Goal: Information Seeking & Learning: Check status

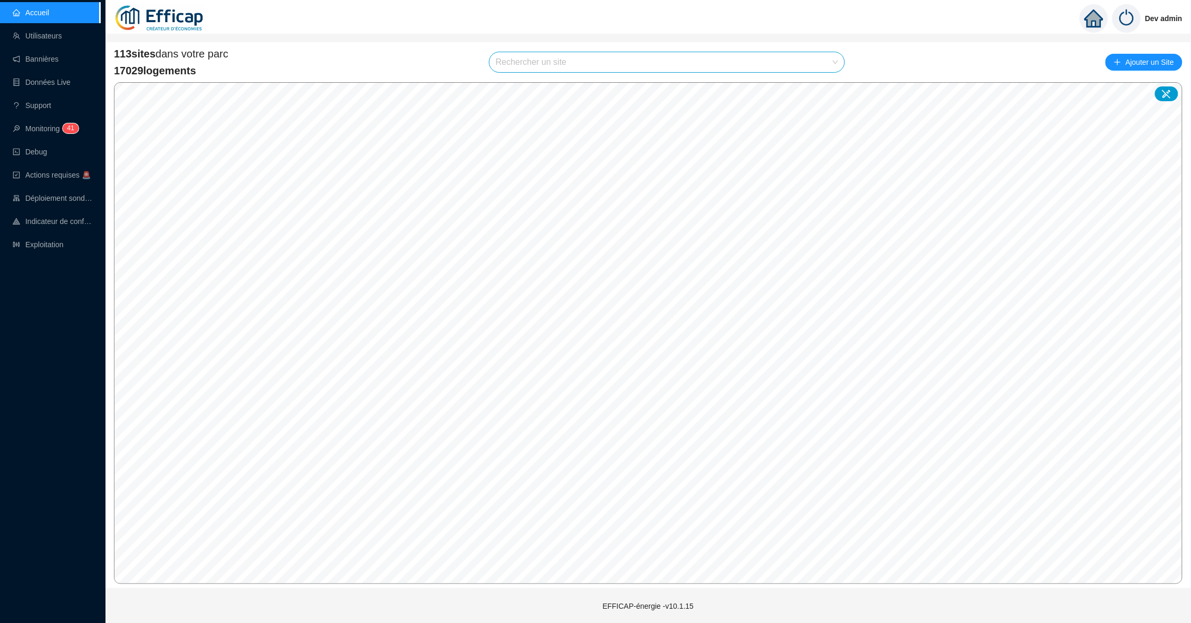
type input "l"
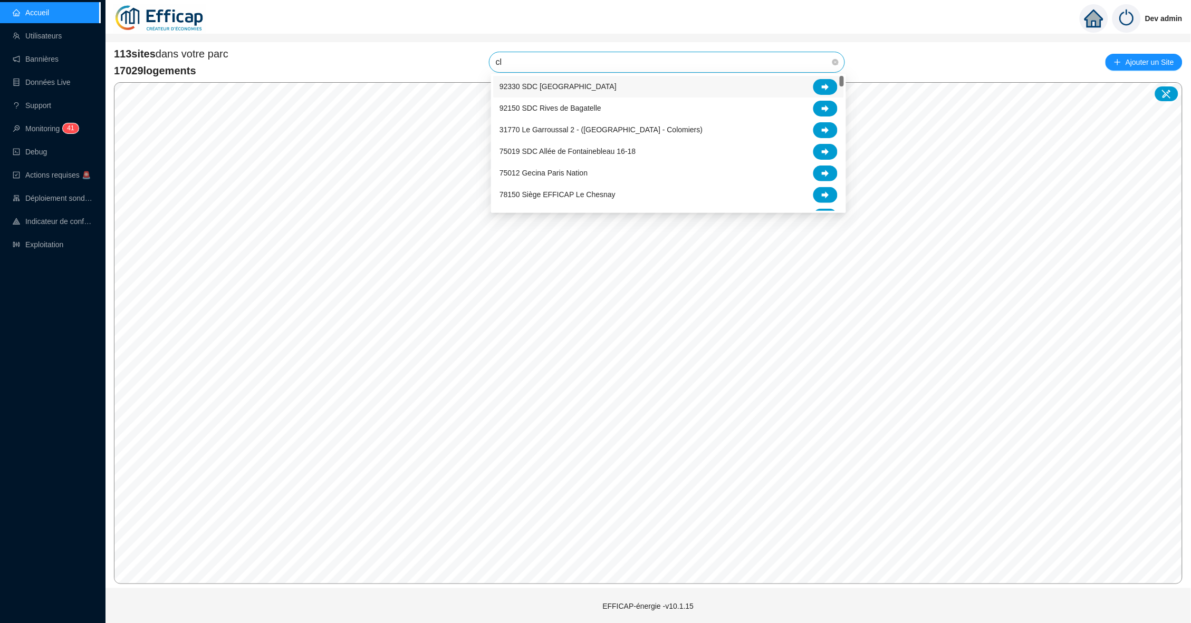
type input "cle"
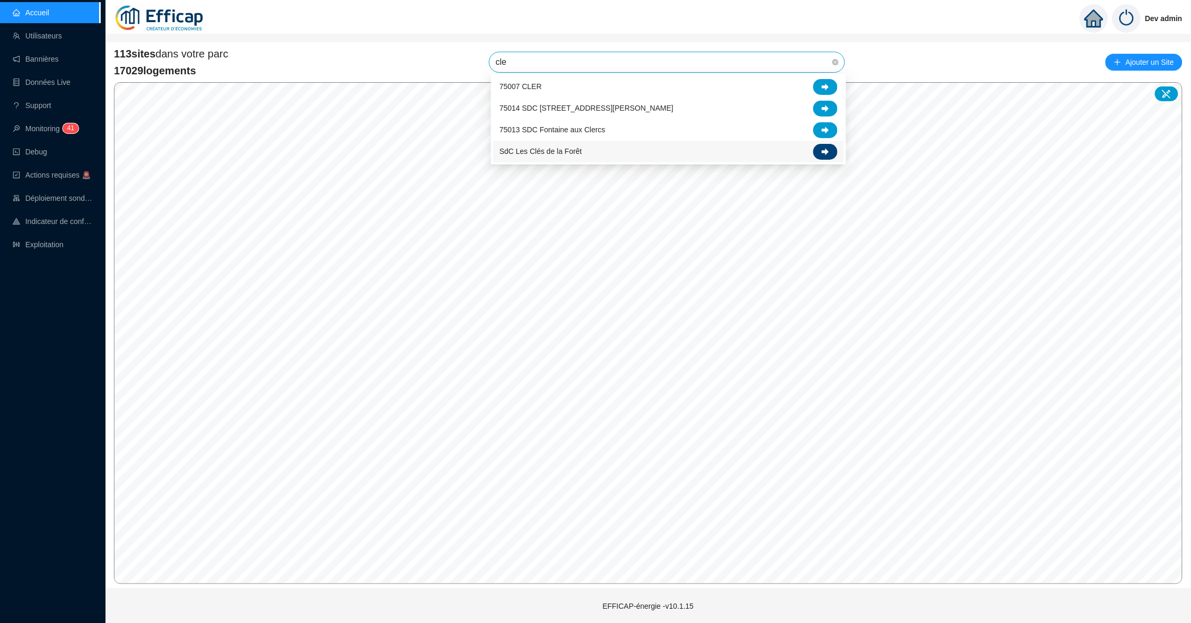
click at [827, 152] on icon at bounding box center [825, 151] width 7 height 7
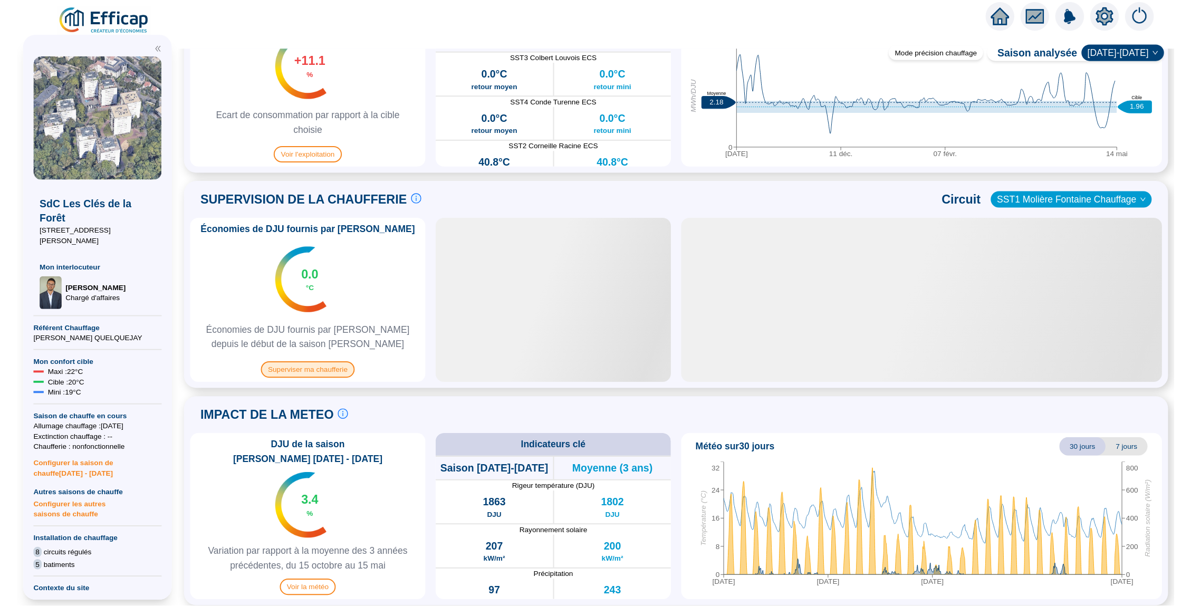
scroll to position [567, 0]
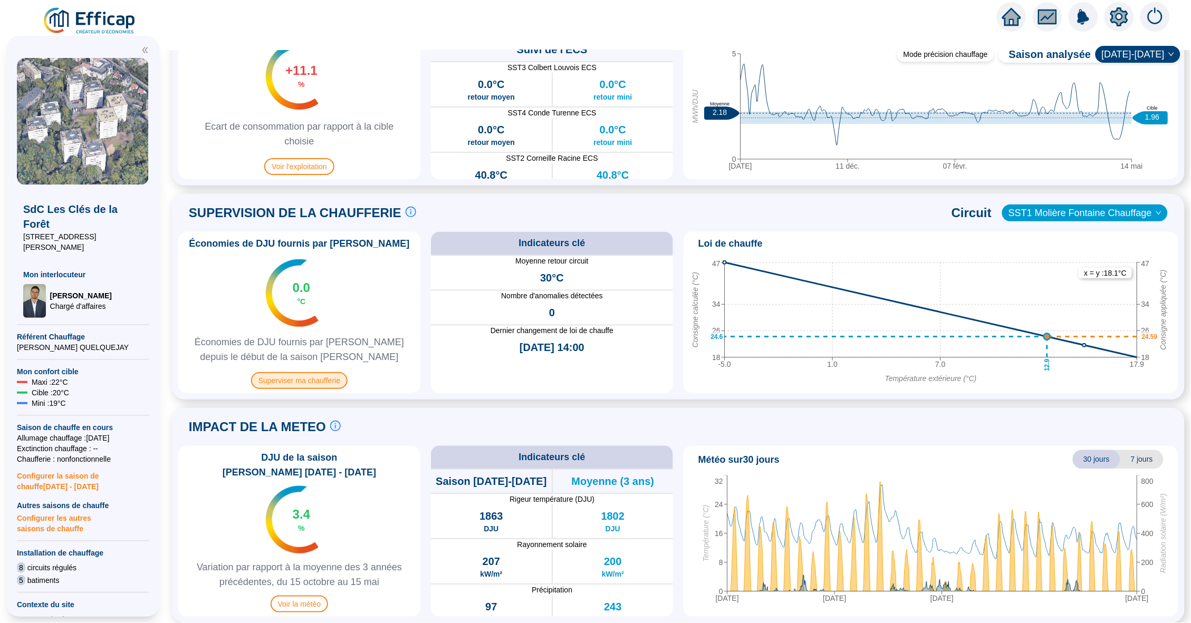
click at [301, 381] on span "Superviser ma chaufferie" at bounding box center [299, 380] width 97 height 17
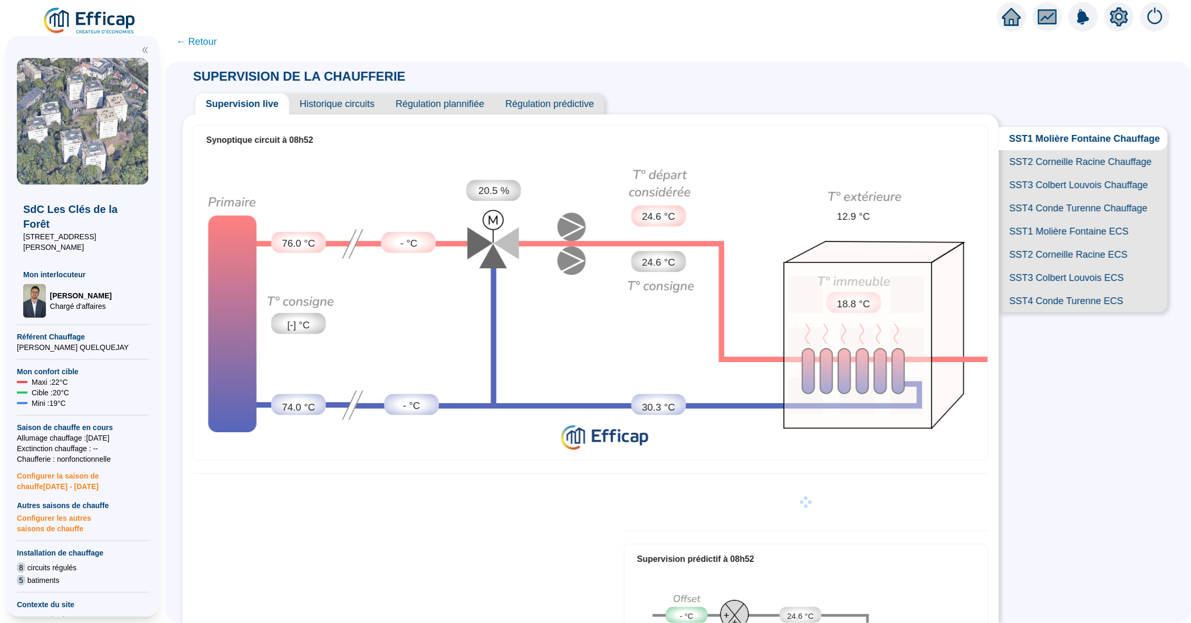
click at [1036, 153] on span "SST2 Corneille Racine Chauffage" at bounding box center [1083, 161] width 169 height 23
click at [1054, 187] on span "SST3 Colbert Louvois Chauffage" at bounding box center [1083, 185] width 169 height 23
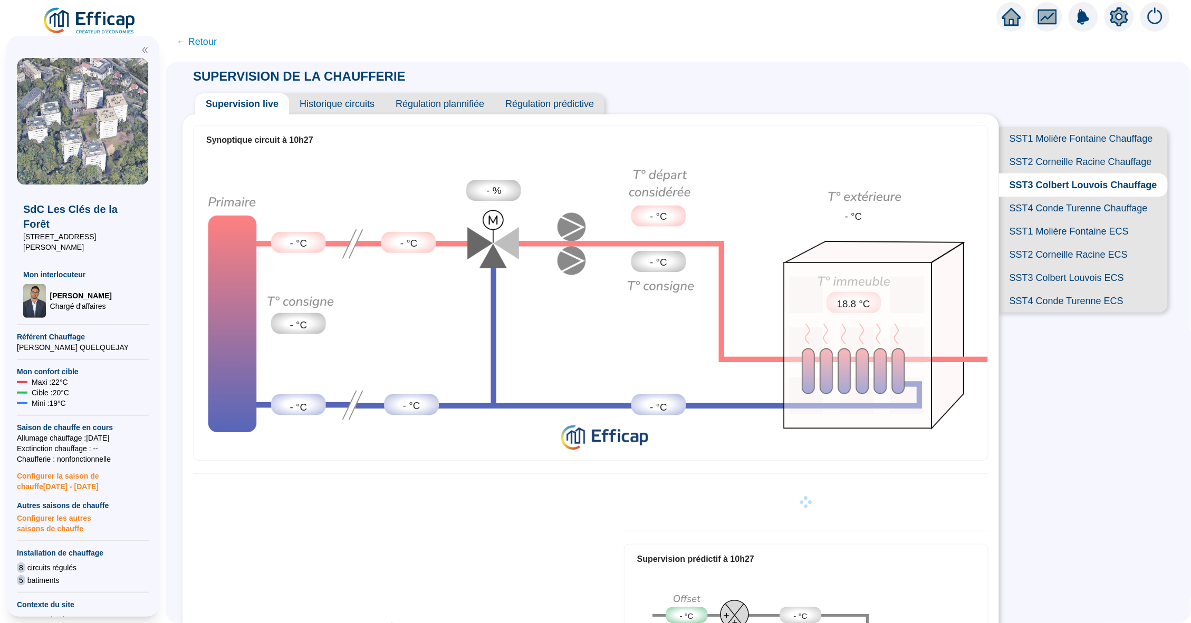
click at [1084, 208] on span "SST4 Conde Turenne Chauffage" at bounding box center [1083, 208] width 169 height 23
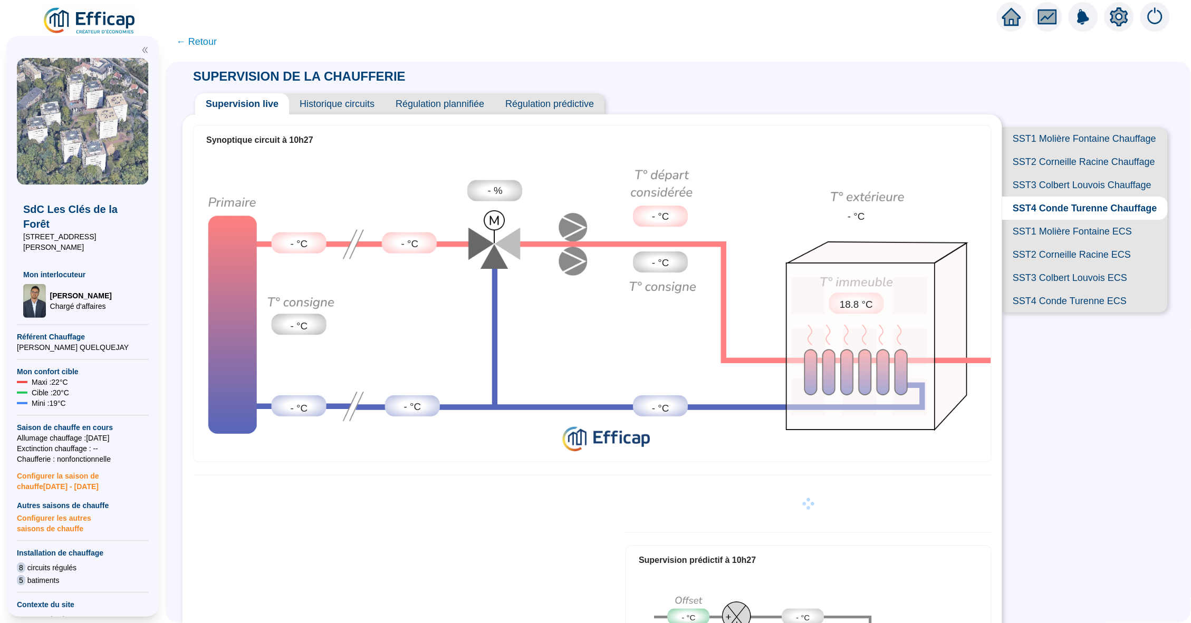
click at [1052, 177] on span "SST3 Colbert Louvois Chauffage" at bounding box center [1085, 185] width 166 height 23
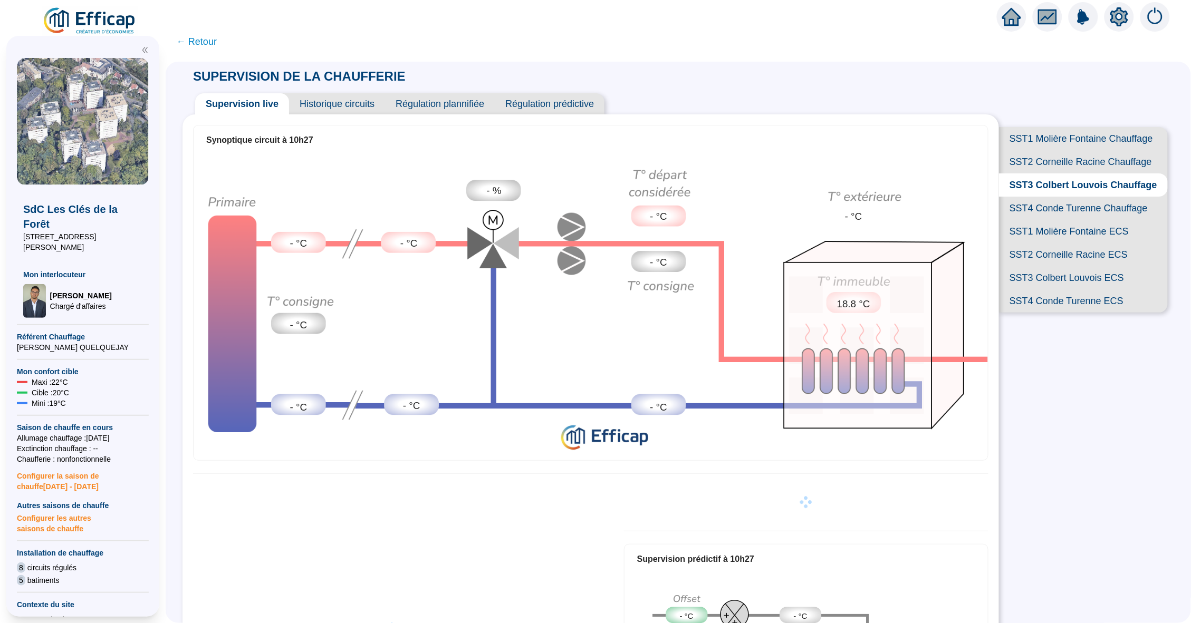
click at [1054, 161] on span "SST2 Corneille Racine Chauffage" at bounding box center [1083, 161] width 169 height 23
click at [1060, 142] on span "SST1 Molière Fontaine Chauffage" at bounding box center [1083, 138] width 169 height 23
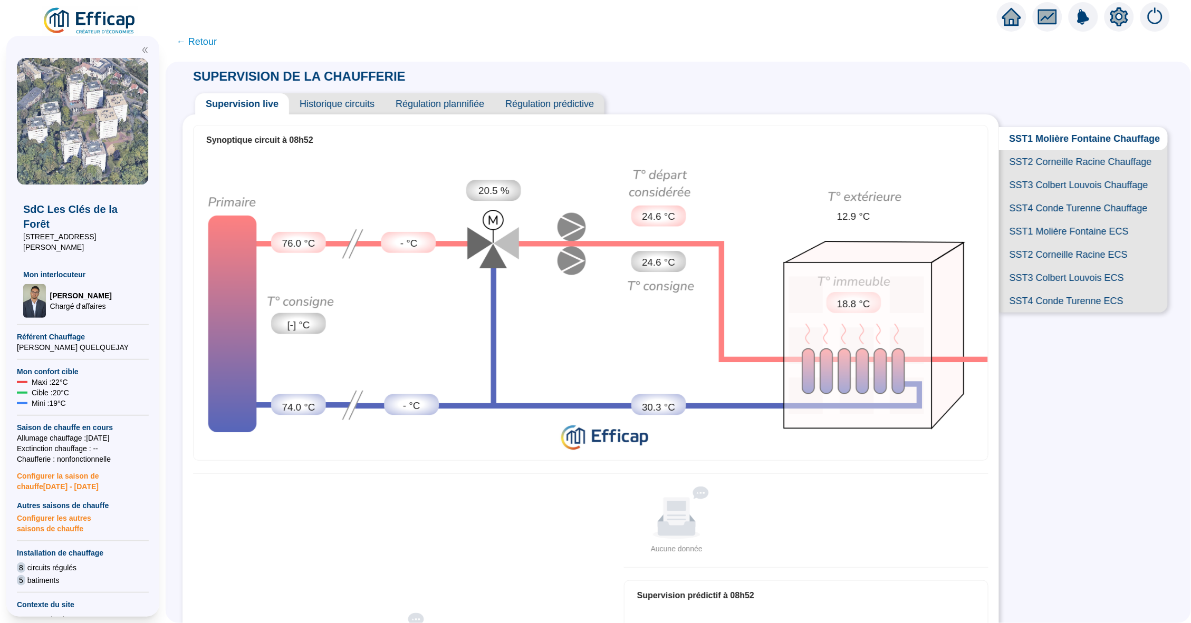
click at [1060, 164] on span "SST2 Corneille Racine Chauffage" at bounding box center [1083, 161] width 169 height 23
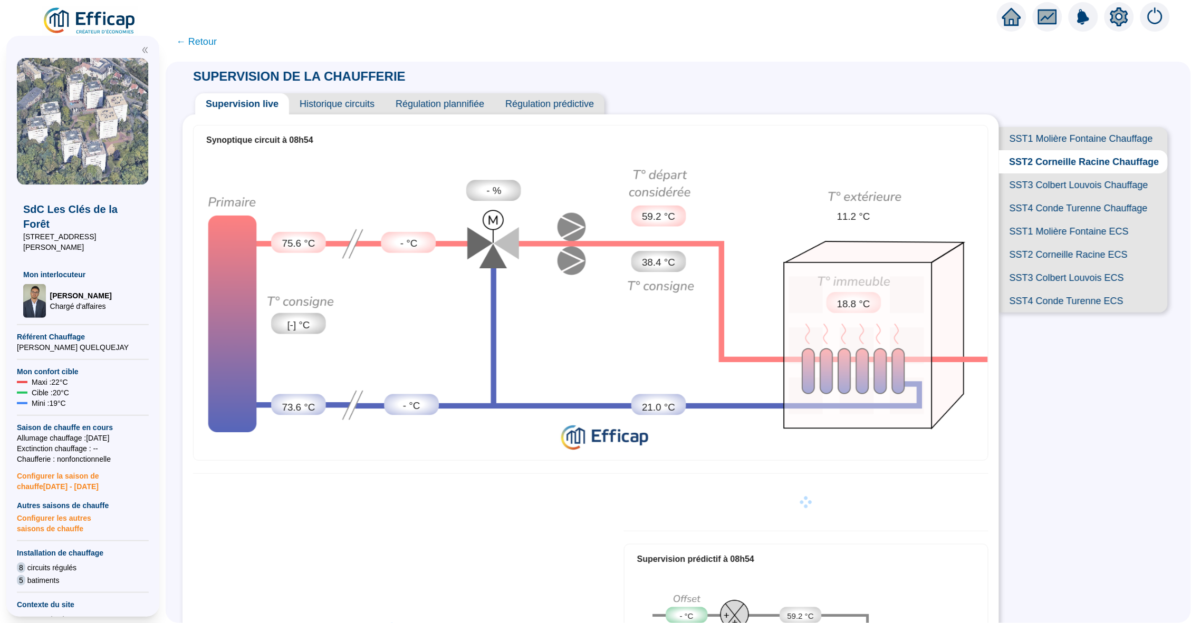
click at [1070, 143] on span "SST1 Molière Fontaine Chauffage" at bounding box center [1083, 138] width 169 height 23
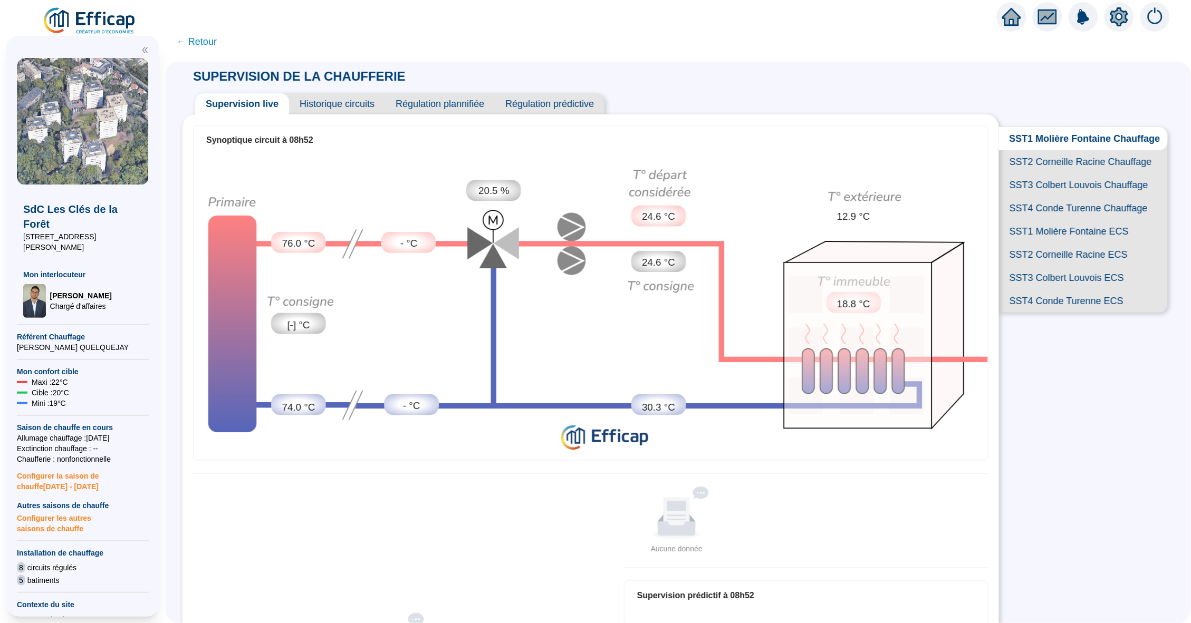
click at [1063, 168] on span "SST2 Corneille Racine Chauffage" at bounding box center [1083, 161] width 169 height 23
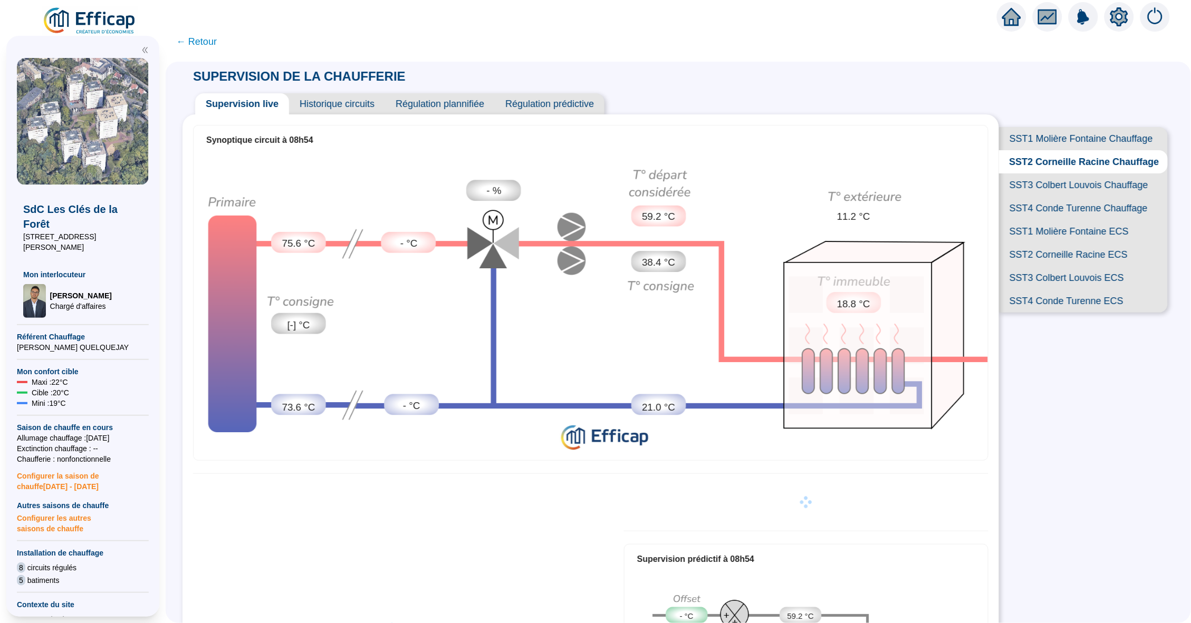
click at [1056, 188] on span "SST3 Colbert Louvois Chauffage" at bounding box center [1083, 185] width 169 height 23
click at [1056, 207] on span "SST4 Conde Turenne Chauffage" at bounding box center [1083, 208] width 169 height 23
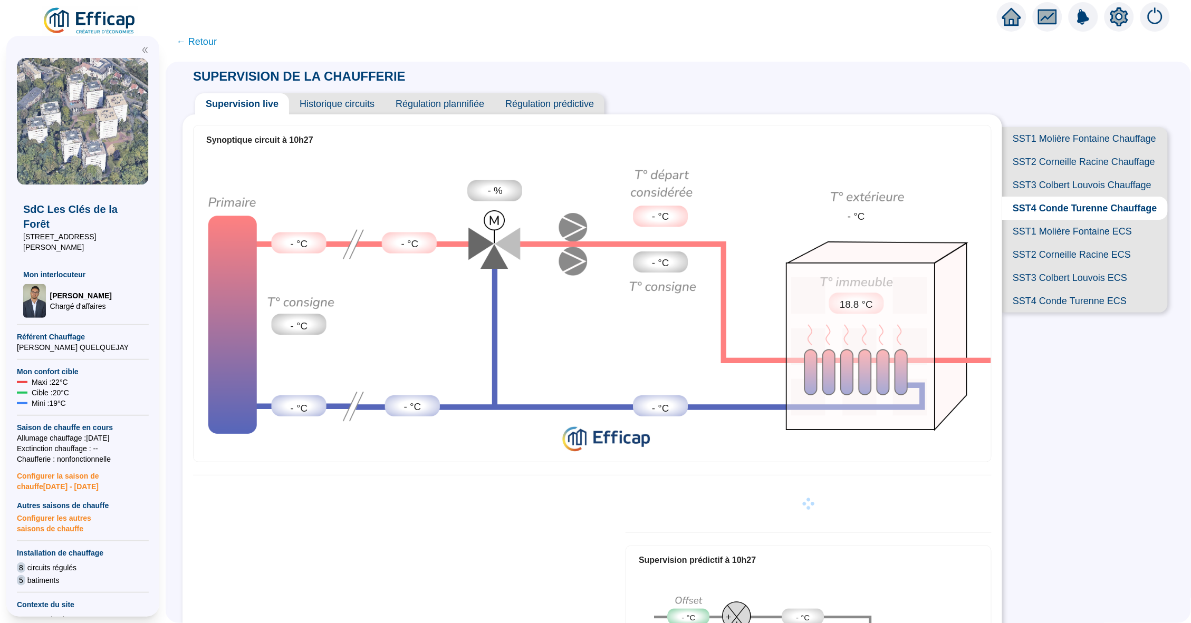
click at [1063, 152] on span "SST2 Corneille Racine Chauffage" at bounding box center [1085, 161] width 166 height 23
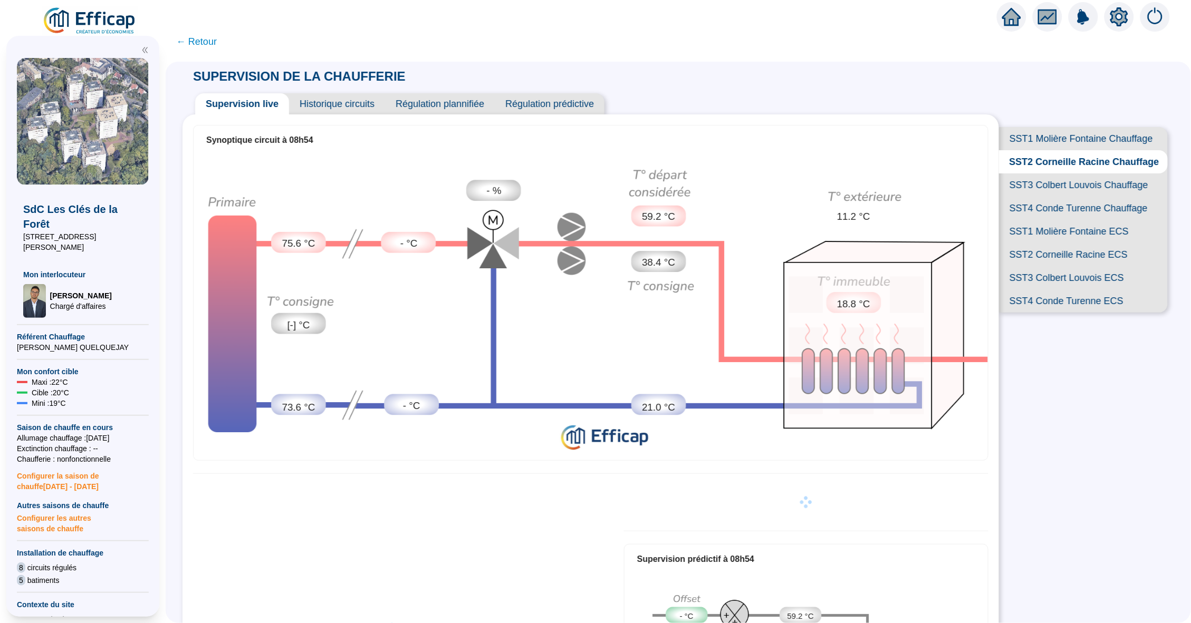
click at [1063, 141] on span "SST1 Molière Fontaine Chauffage" at bounding box center [1083, 138] width 169 height 23
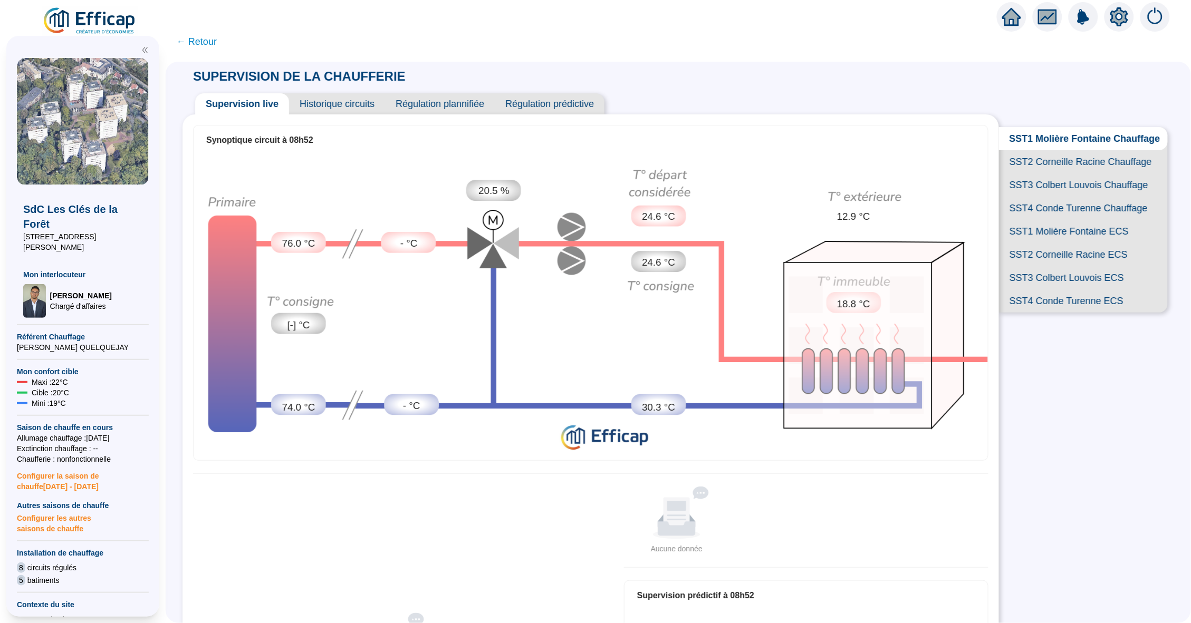
click at [1054, 162] on span "SST2 Corneille Racine Chauffage" at bounding box center [1083, 161] width 169 height 23
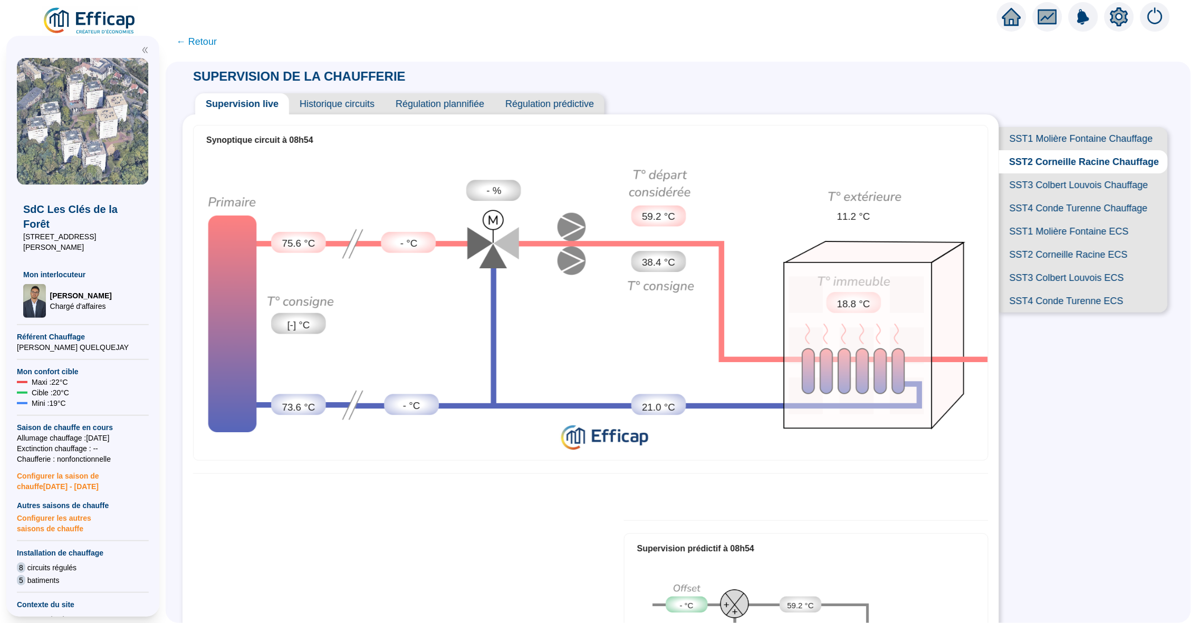
click at [1052, 182] on span "SST3 Colbert Louvois Chauffage" at bounding box center [1083, 185] width 169 height 23
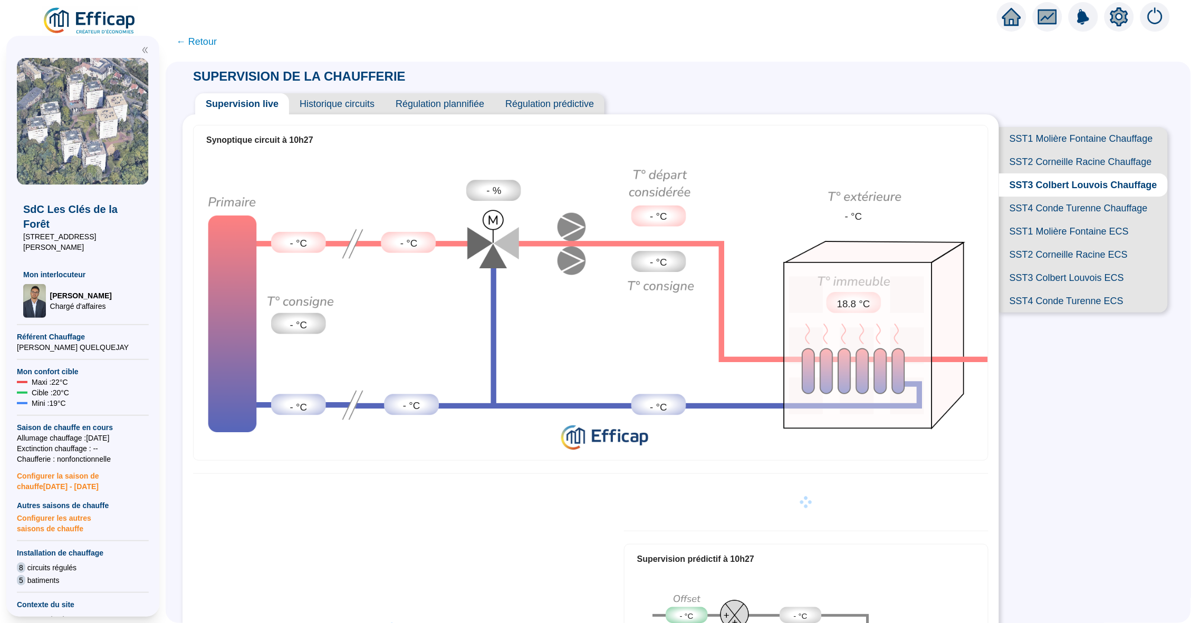
click at [1052, 203] on span "SST4 Conde Turenne Chauffage" at bounding box center [1083, 208] width 169 height 23
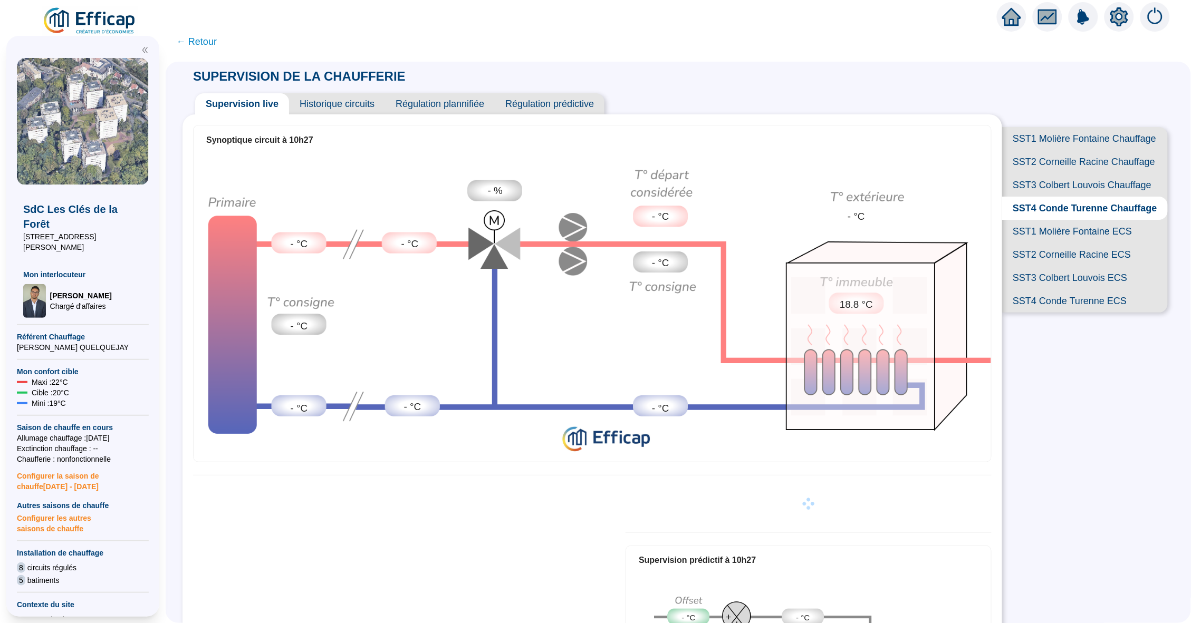
click at [1066, 138] on span "SST1 Molière Fontaine Chauffage" at bounding box center [1085, 138] width 166 height 23
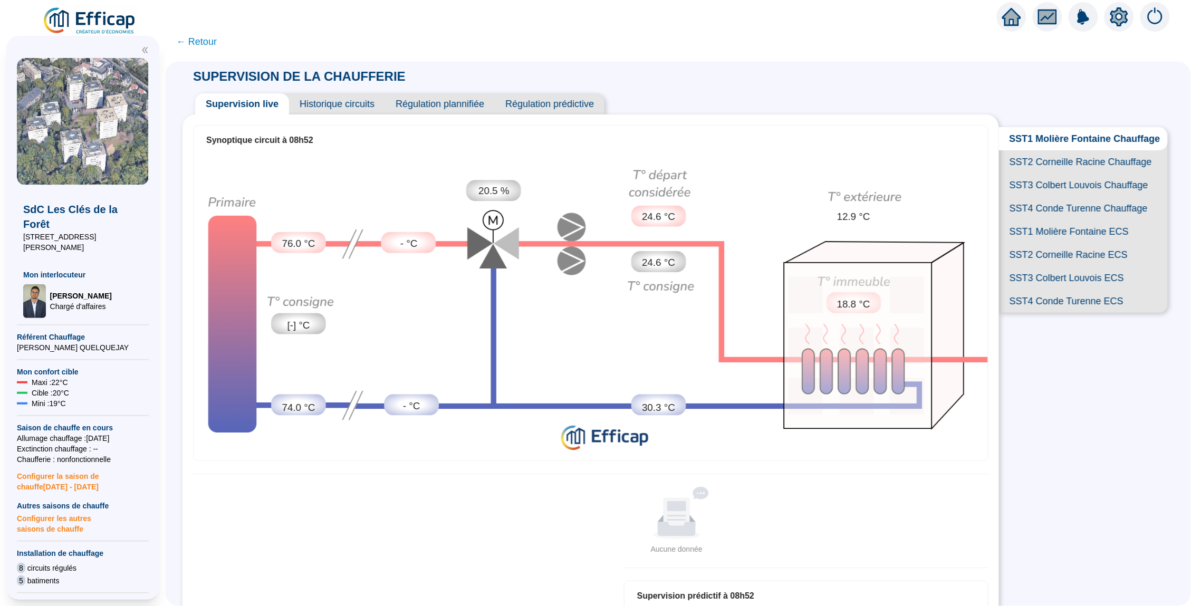
click at [1063, 164] on span "SST2 Corneille Racine Chauffage" at bounding box center [1083, 161] width 169 height 23
click at [1083, 143] on span "SST1 Molière Fontaine Chauffage" at bounding box center [1083, 138] width 169 height 23
click at [1068, 175] on span "SST3 Colbert Louvois Chauffage" at bounding box center [1083, 185] width 169 height 23
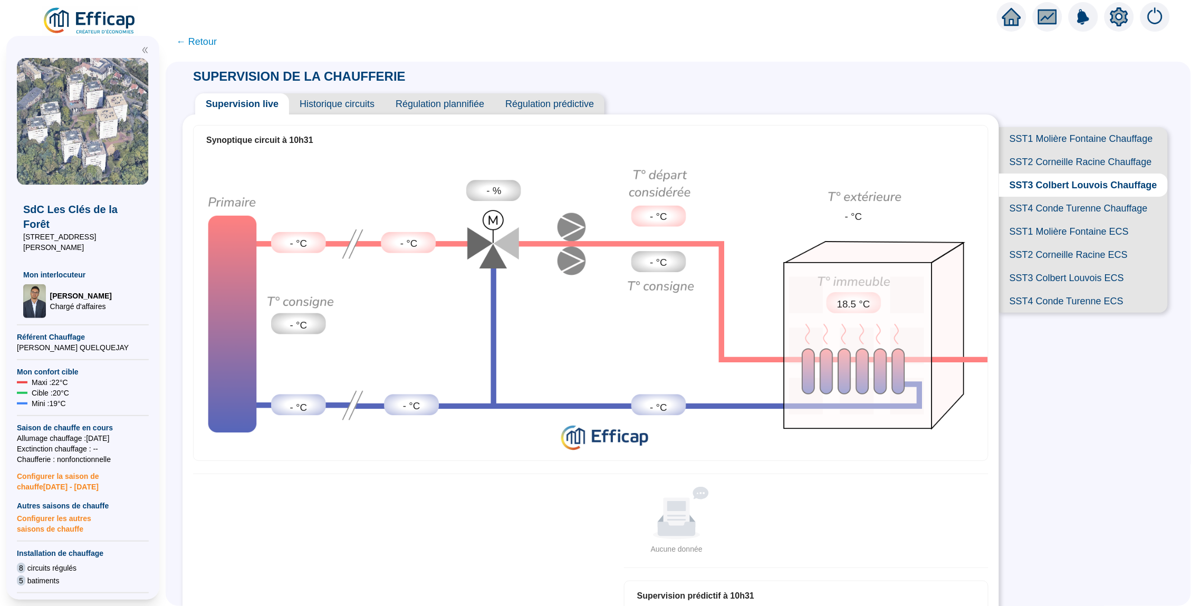
click at [1057, 205] on span "SST4 Conde Turenne Chauffage" at bounding box center [1083, 208] width 169 height 23
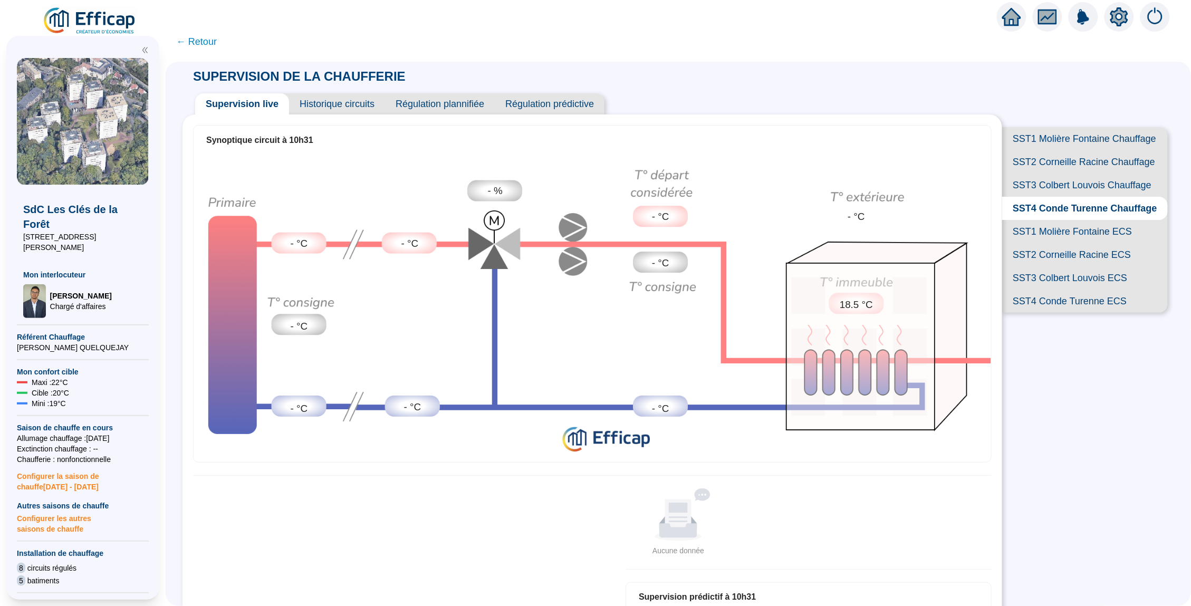
click at [1052, 170] on span "SST2 Corneille Racine Chauffage" at bounding box center [1085, 161] width 166 height 23
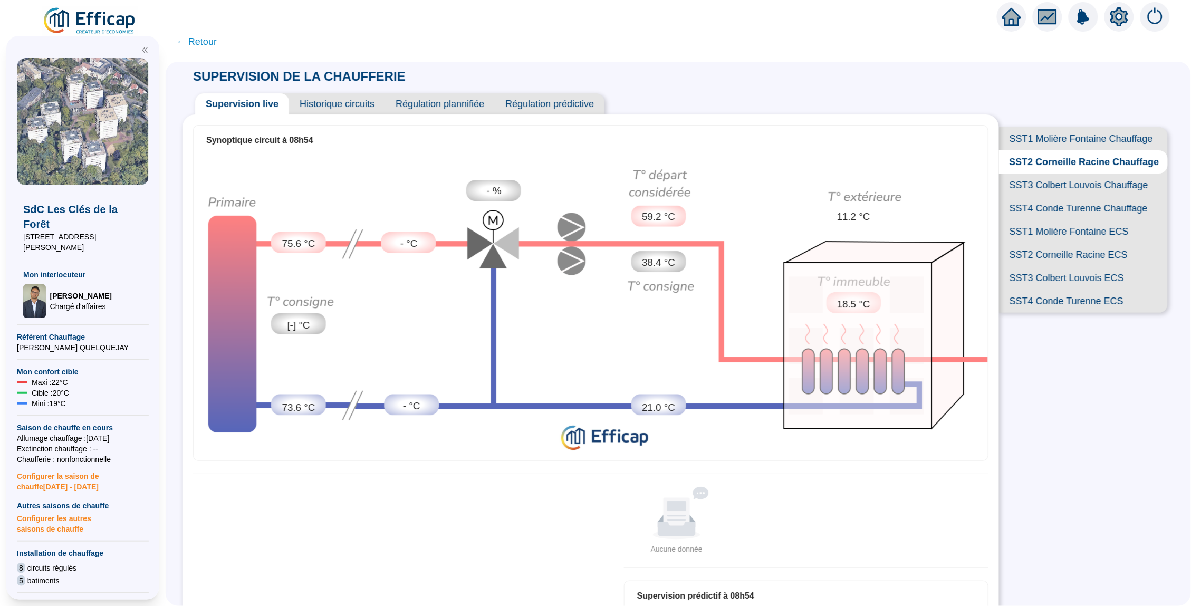
click at [332, 104] on span "Historique circuits" at bounding box center [337, 103] width 96 height 21
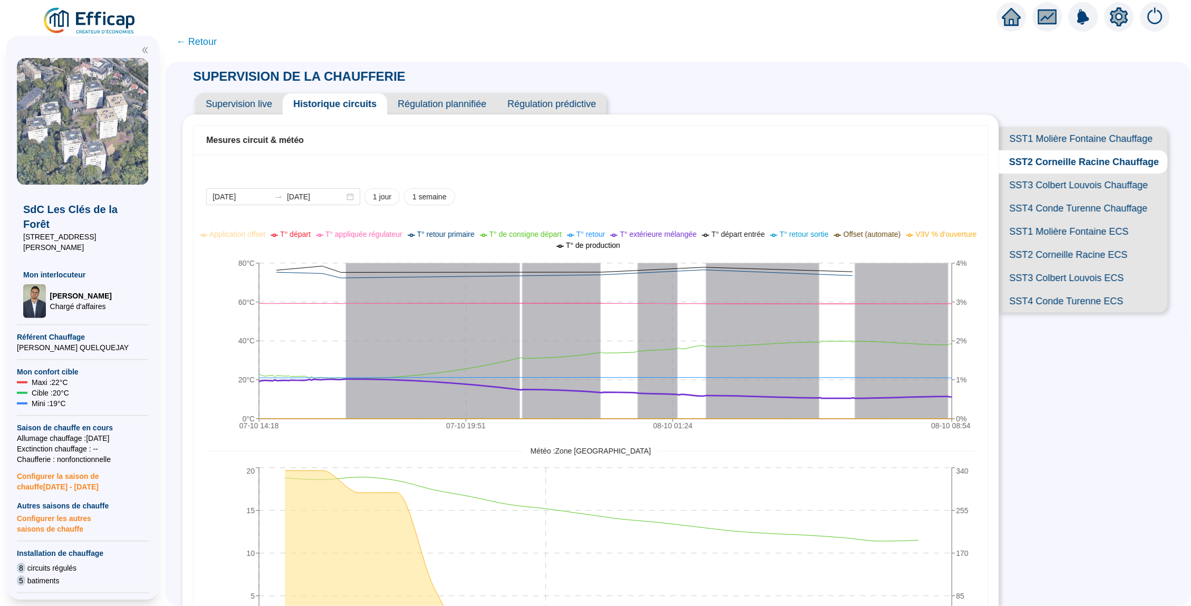
click at [1082, 141] on span "SST1 Molière Fontaine Chauffage" at bounding box center [1083, 138] width 169 height 23
